Goal: Contribute content

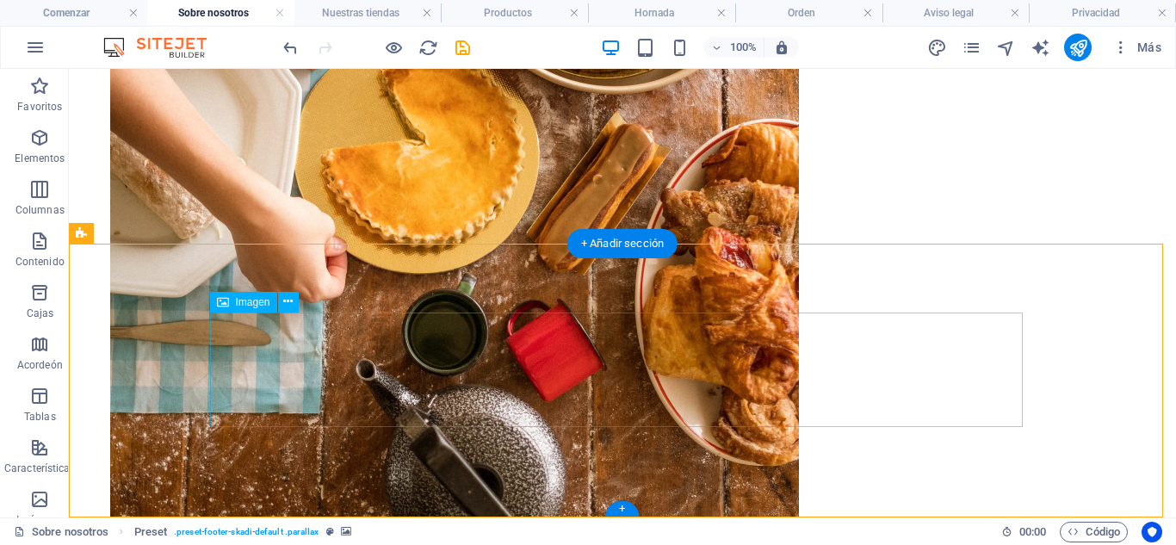
select select "px"
select select "vh"
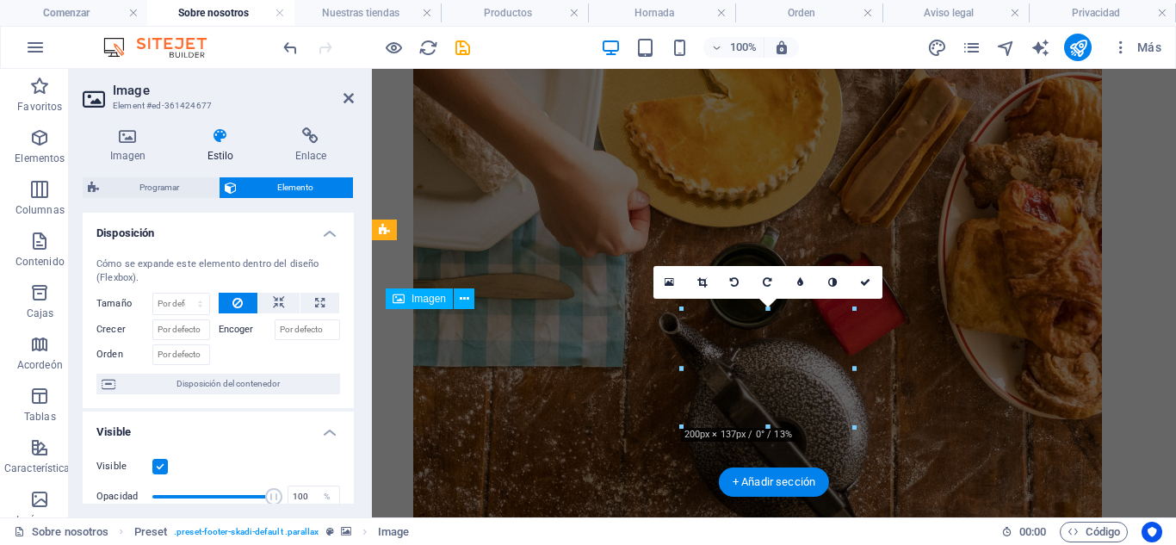
scroll to position [912, 0]
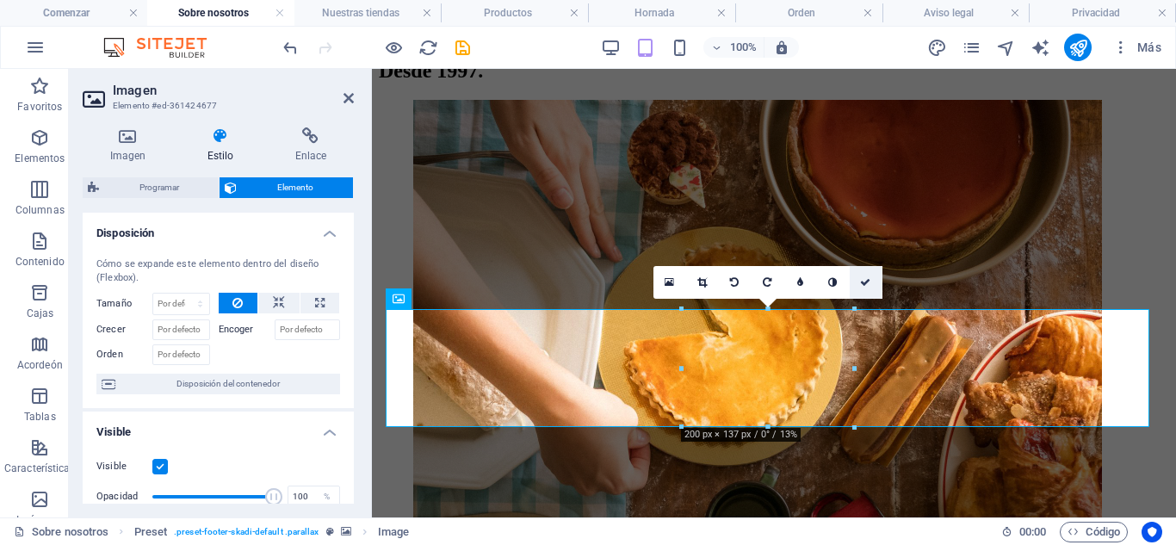
click at [864, 281] on icon at bounding box center [865, 282] width 10 height 10
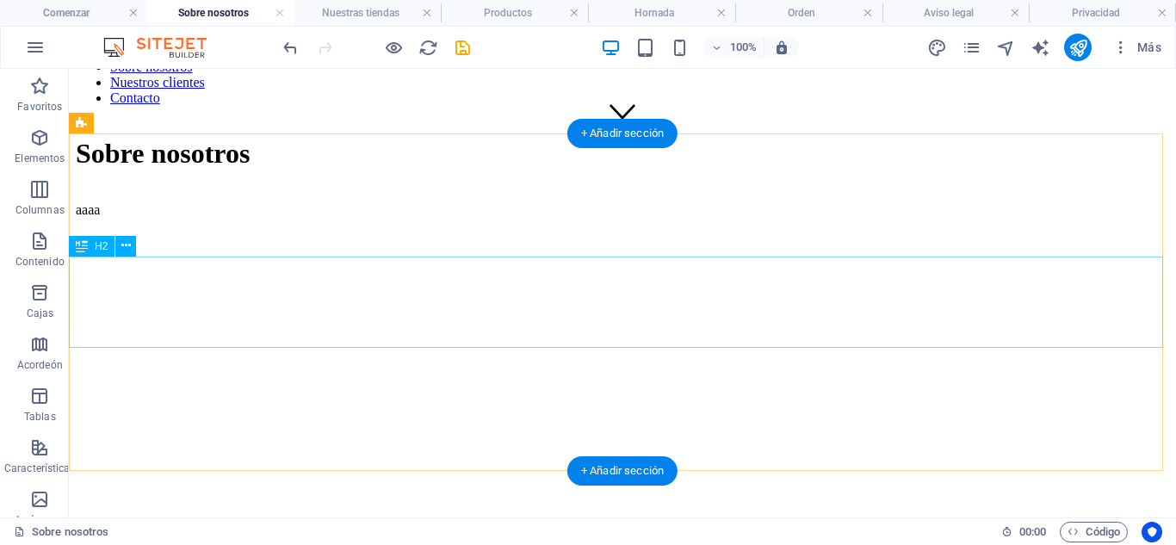
scroll to position [0, 0]
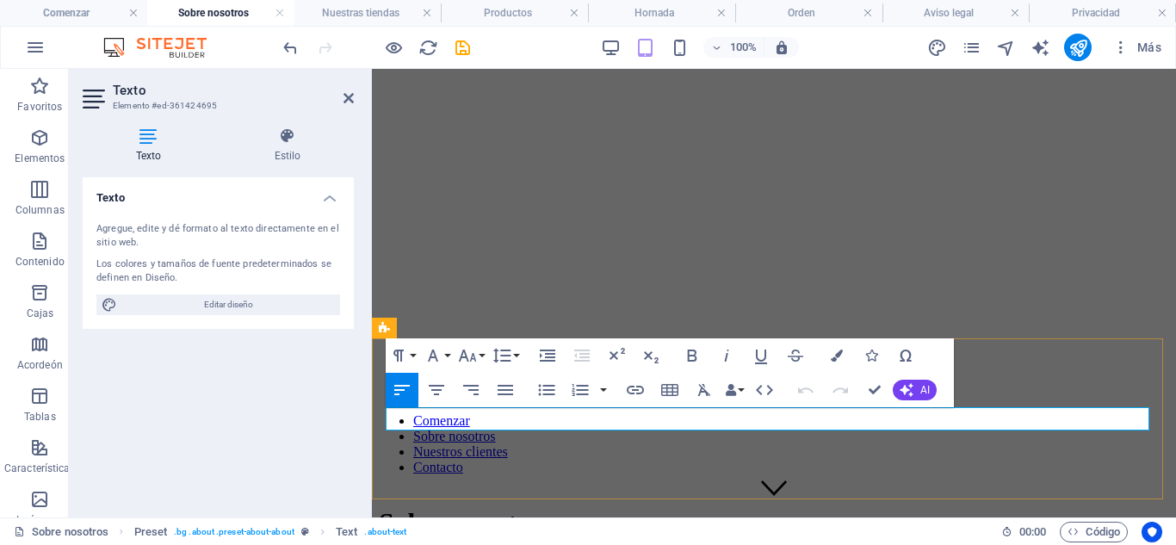
click at [948, 489] on div "Sobre nosotros" at bounding box center [774, 523] width 790 height 69
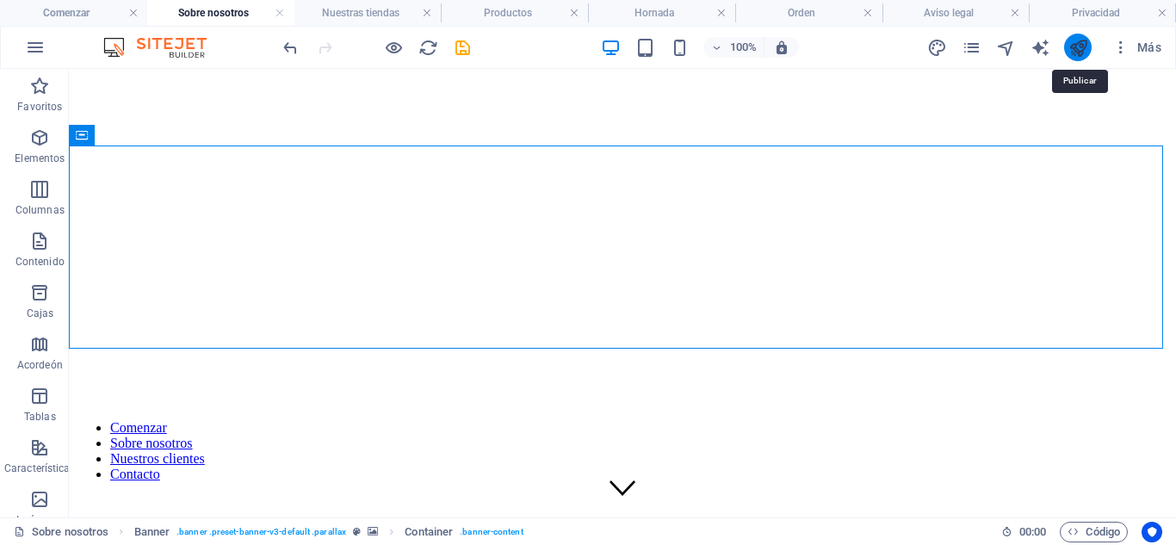
click at [1072, 44] on icon "publicar" at bounding box center [1078, 48] width 20 height 20
